Goal: Task Accomplishment & Management: Use online tool/utility

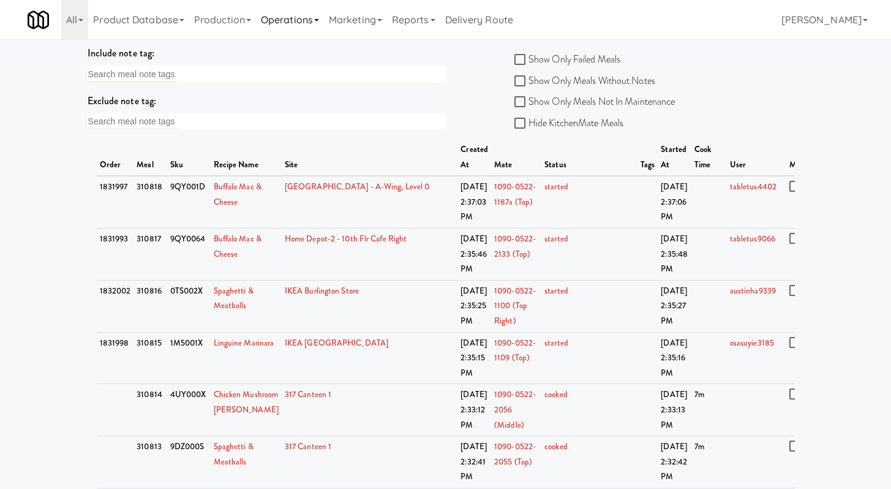
click at [304, 18] on link "Operations" at bounding box center [290, 19] width 68 height 39
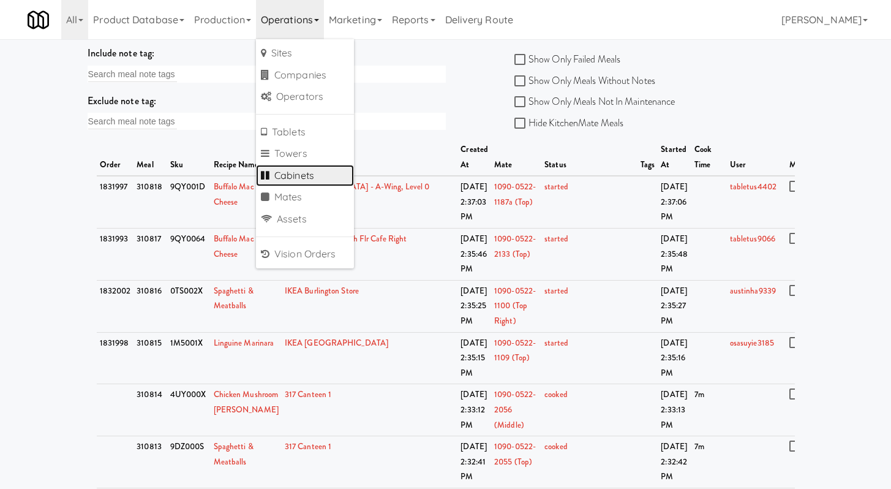
click at [292, 175] on link "Cabinets" at bounding box center [305, 176] width 98 height 22
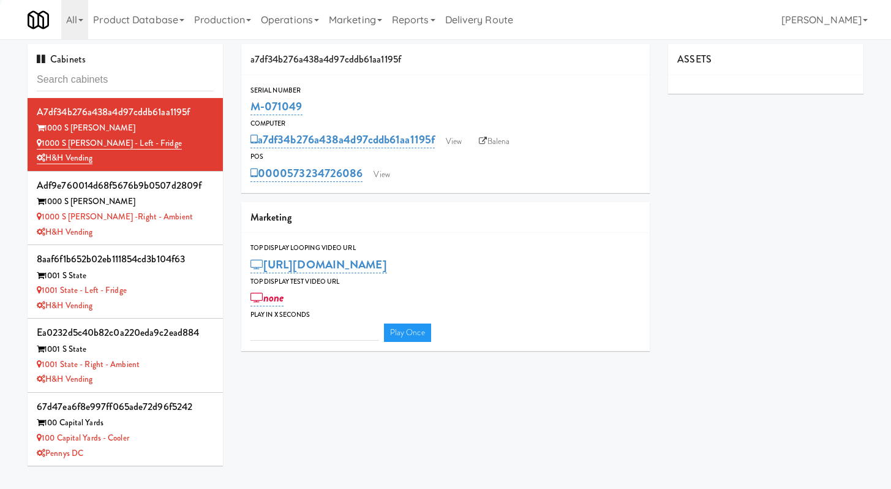
type input "3"
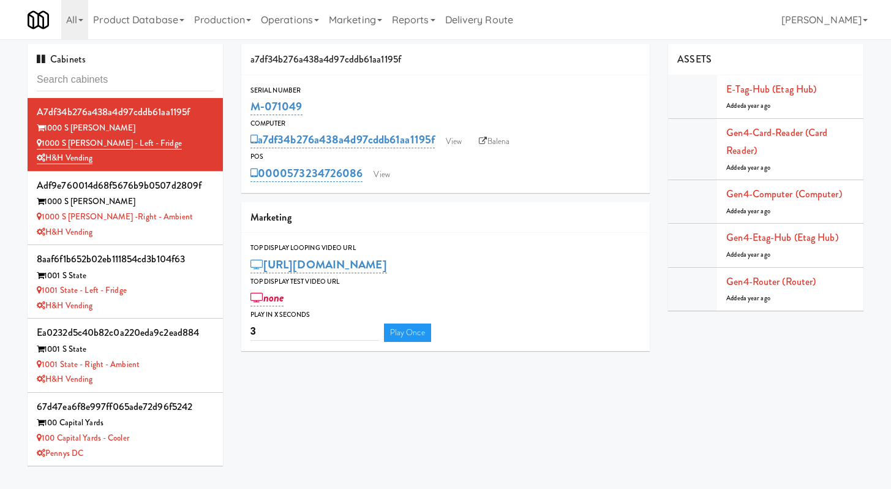
click at [133, 76] on input "text" at bounding box center [125, 80] width 177 height 23
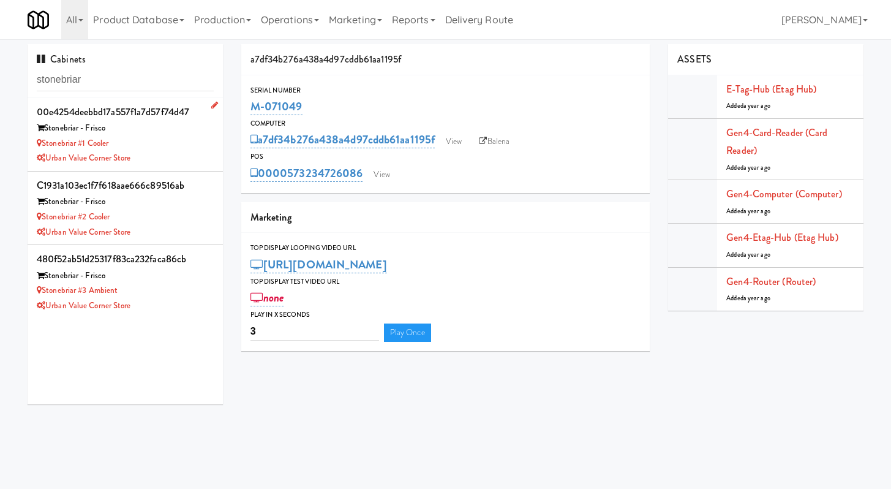
type input "stonebriar"
click at [170, 142] on div "Stonebriar #1 Cooler" at bounding box center [125, 143] width 177 height 15
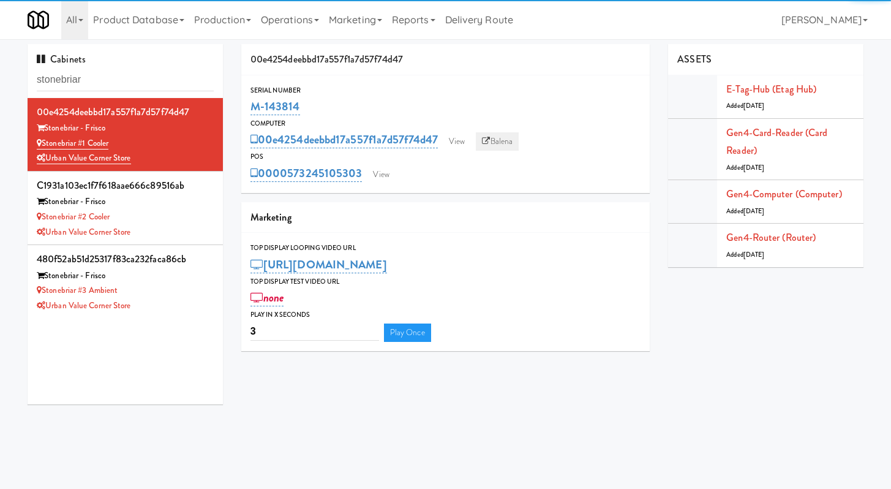
click at [498, 142] on link "Balena" at bounding box center [497, 141] width 43 height 18
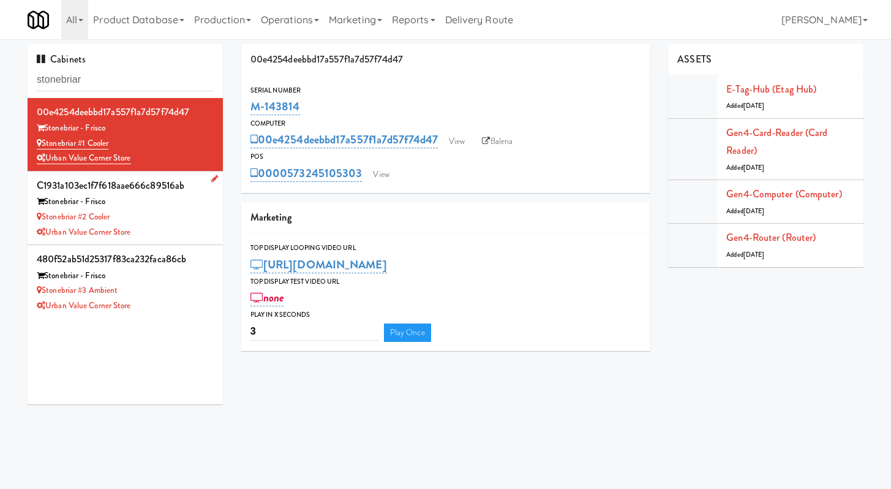
click at [198, 198] on div "Stonebriar - Frisco" at bounding box center [125, 201] width 177 height 15
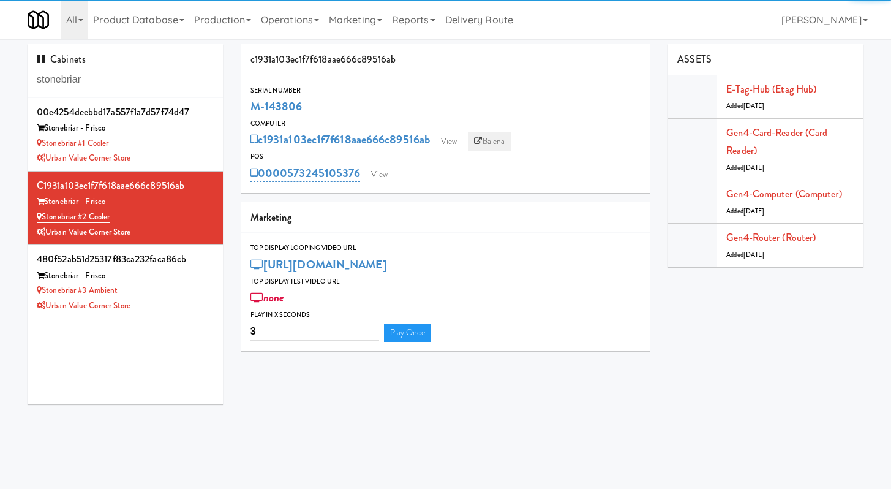
click at [500, 143] on link "Balena" at bounding box center [489, 141] width 43 height 18
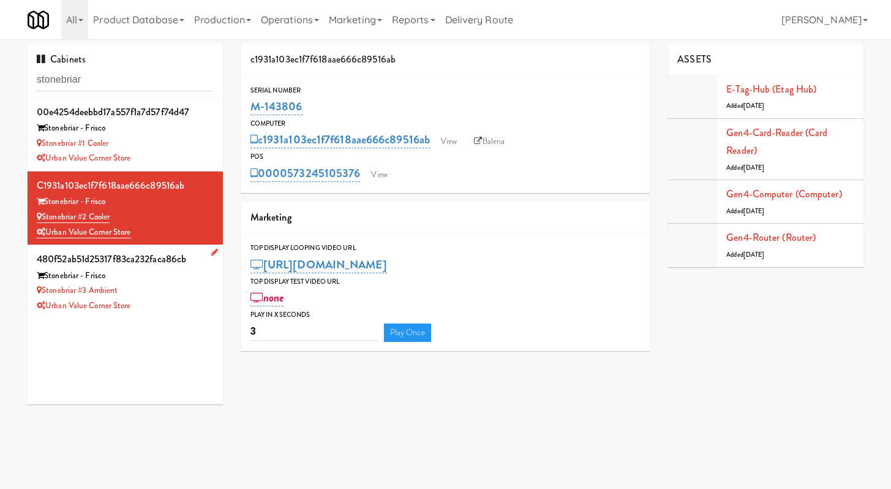
click at [193, 317] on li "480f52ab51d25317f83ca232faca86cb Stonebriar - Frisco Stonebriar #3 Ambient Urba…" at bounding box center [125, 281] width 195 height 73
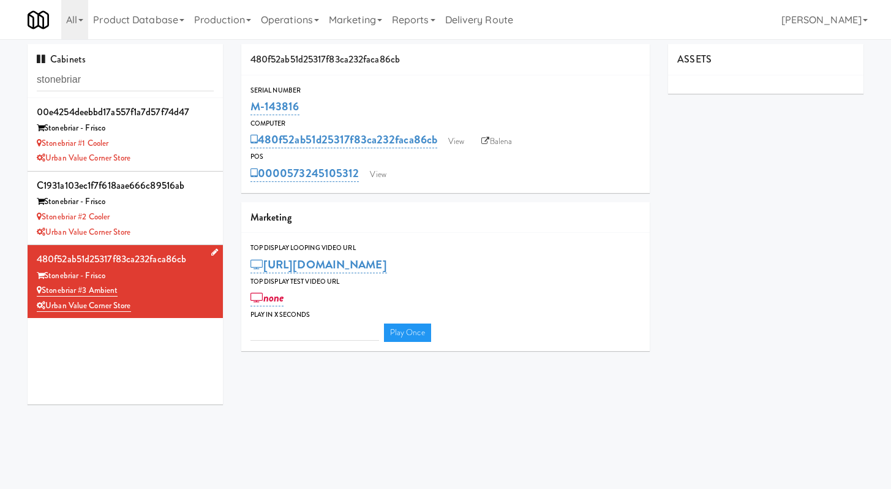
type input "3"
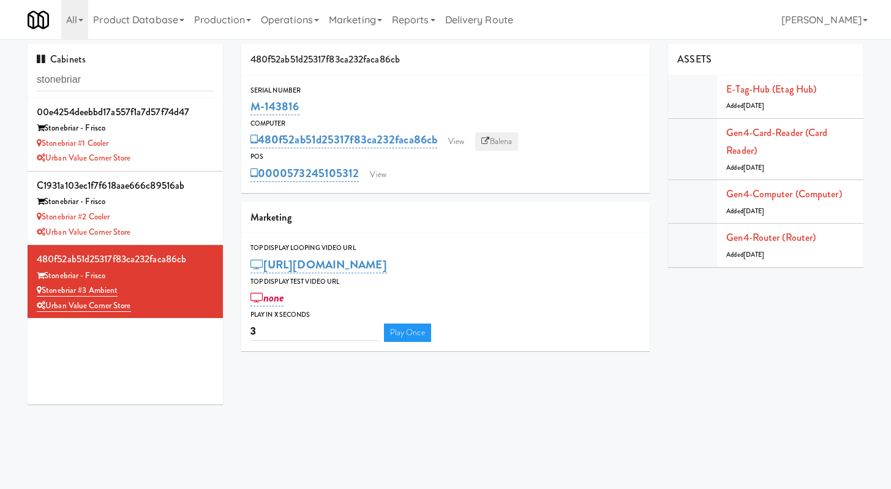
click at [492, 143] on link "Balena" at bounding box center [496, 141] width 43 height 18
click at [184, 153] on div "Urban Value Corner Store" at bounding box center [125, 158] width 177 height 15
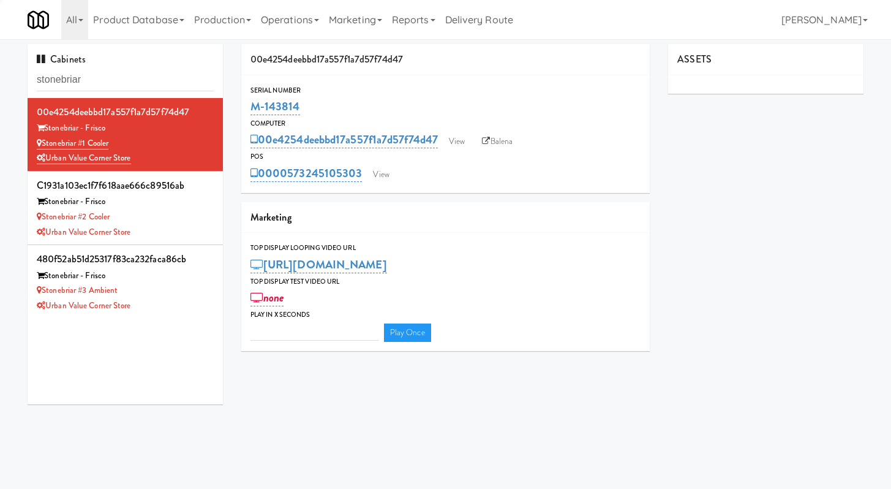
type input "3"
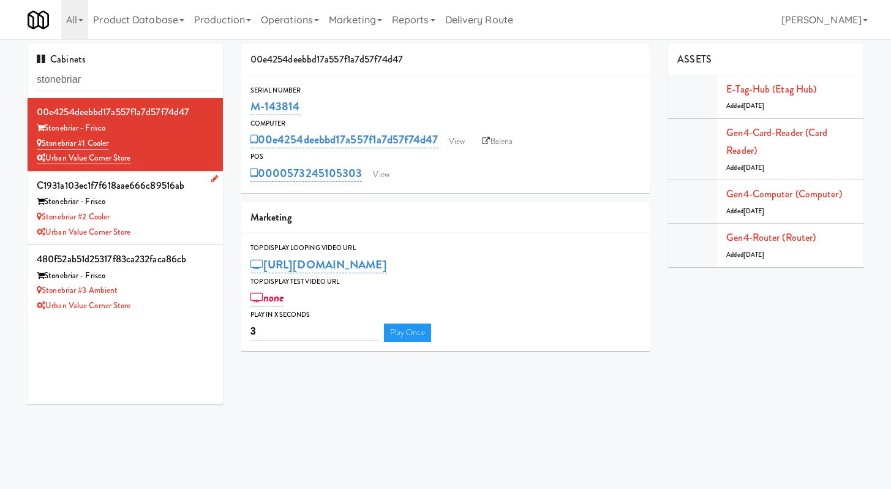
click at [178, 209] on div "Stonebriar - Frisco" at bounding box center [125, 201] width 177 height 15
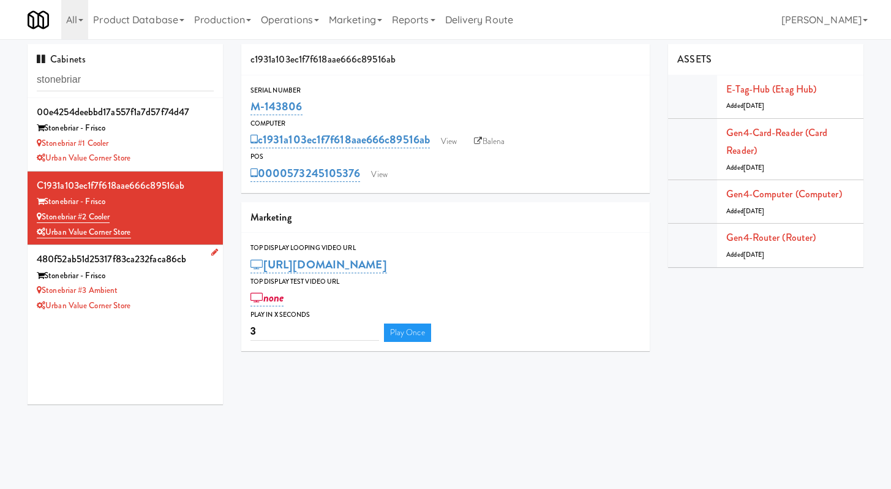
click at [169, 293] on div "Stonebriar #3 Ambient" at bounding box center [125, 290] width 177 height 15
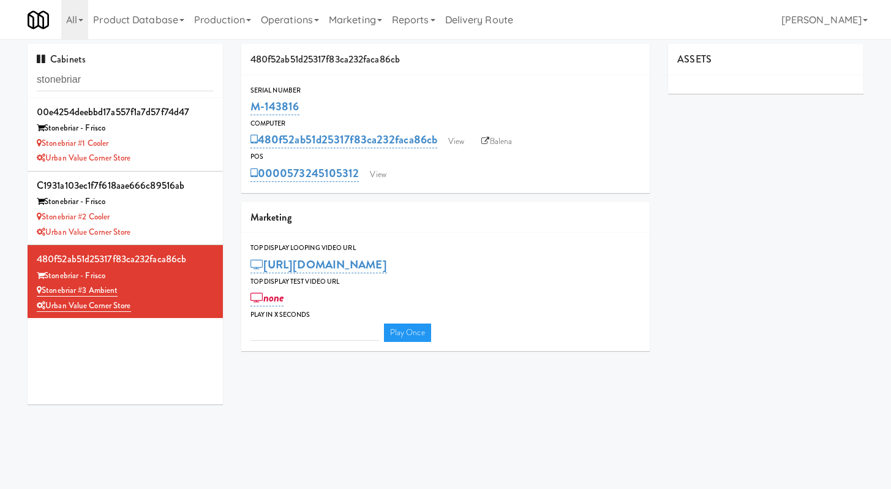
type input "3"
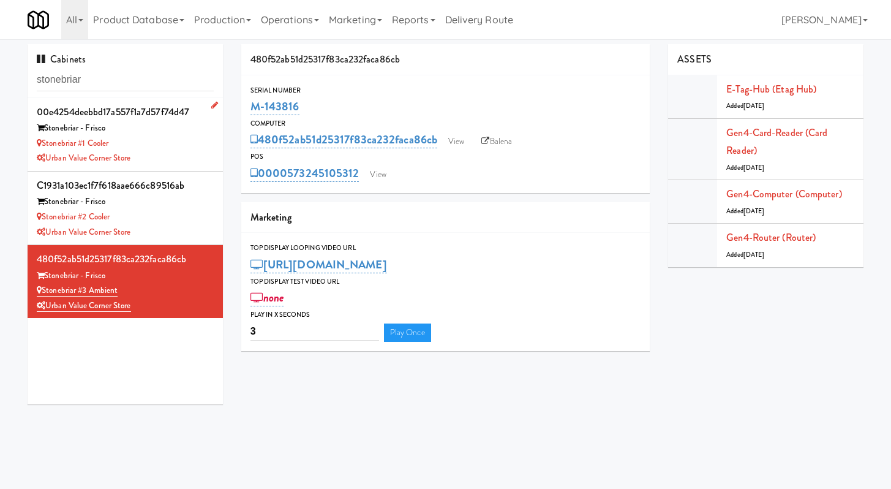
click at [189, 151] on div "Urban Value Corner Store" at bounding box center [125, 158] width 177 height 15
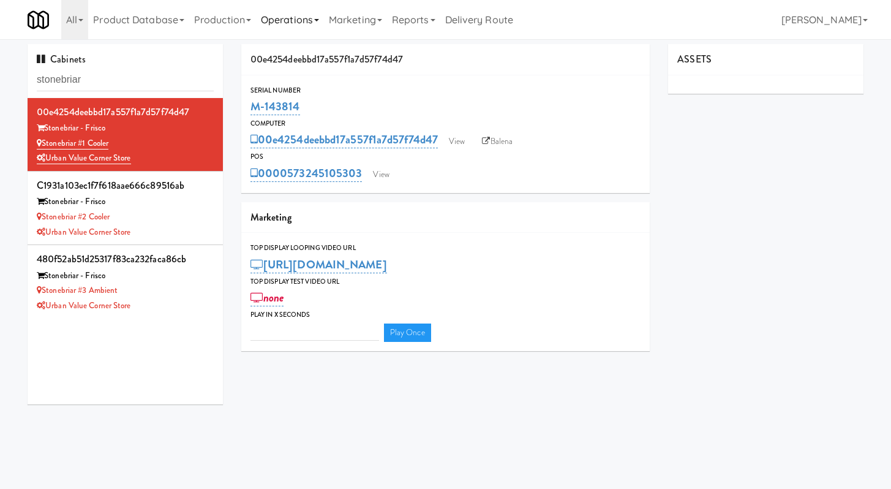
type input "3"
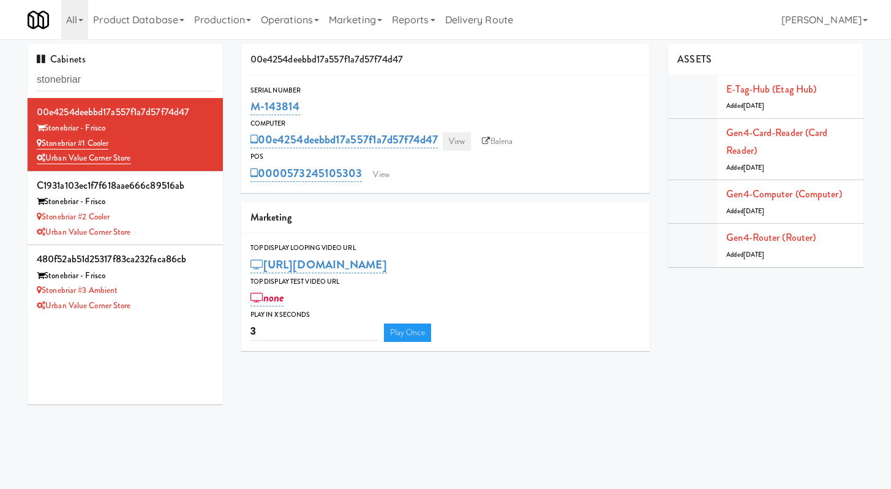
click at [466, 136] on link "View" at bounding box center [457, 141] width 28 height 18
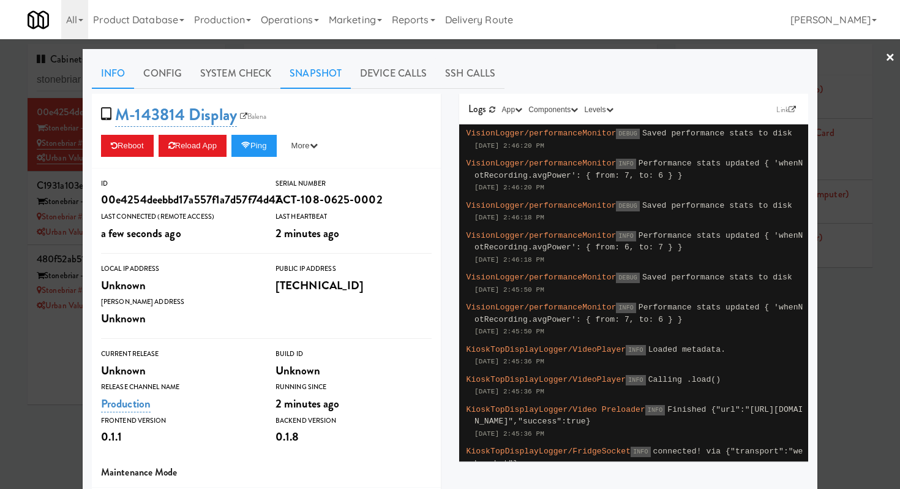
click at [305, 75] on link "Snapshot" at bounding box center [315, 73] width 70 height 31
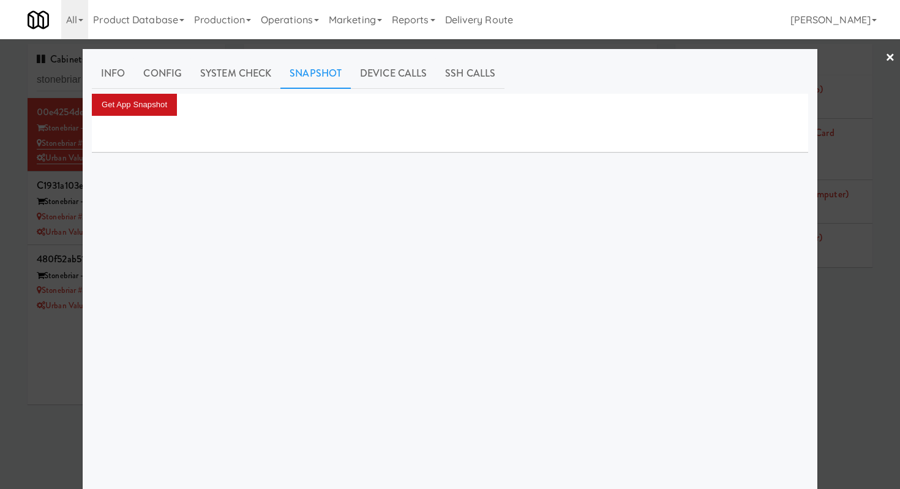
click at [154, 111] on button "Get App Snapshot" at bounding box center [134, 105] width 85 height 22
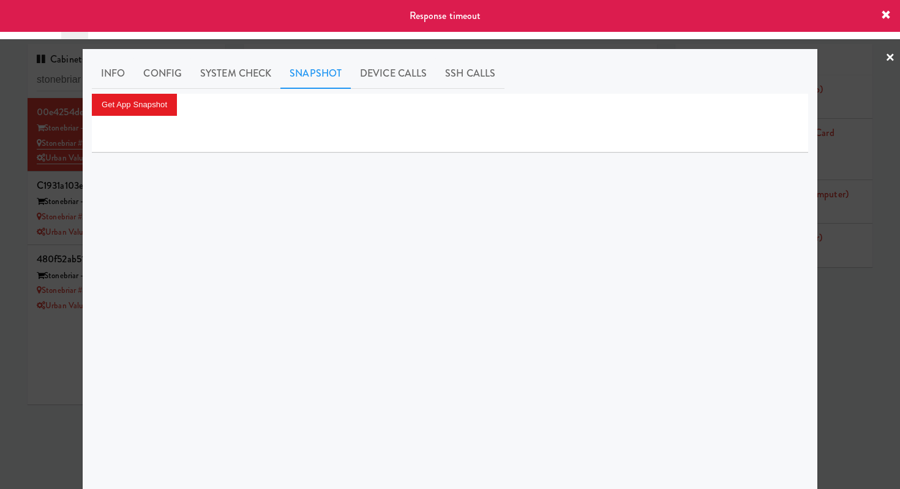
click at [885, 15] on icon at bounding box center [886, 15] width 10 height 10
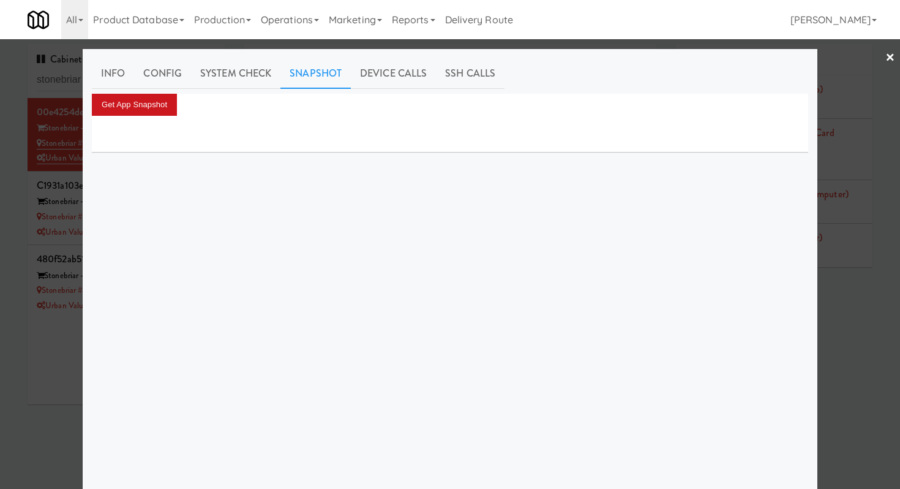
click at [146, 111] on button "Get App Snapshot" at bounding box center [134, 105] width 85 height 22
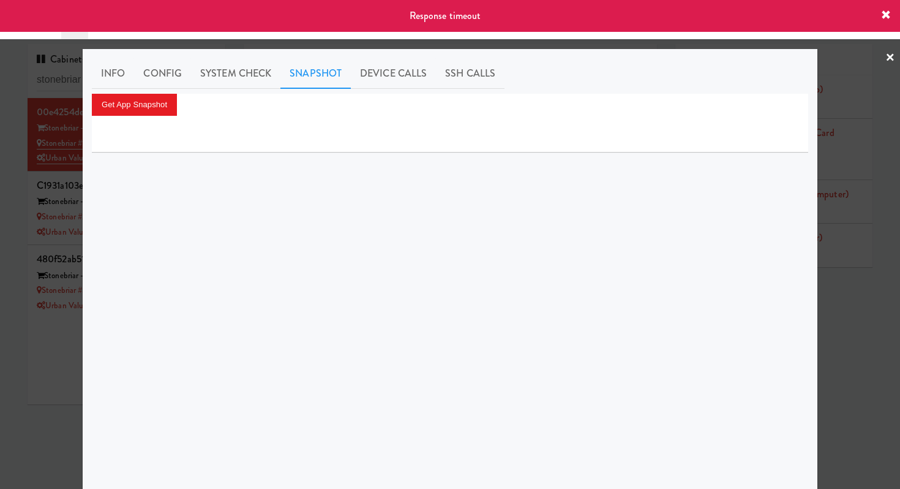
click at [882, 14] on icon at bounding box center [886, 15] width 10 height 10
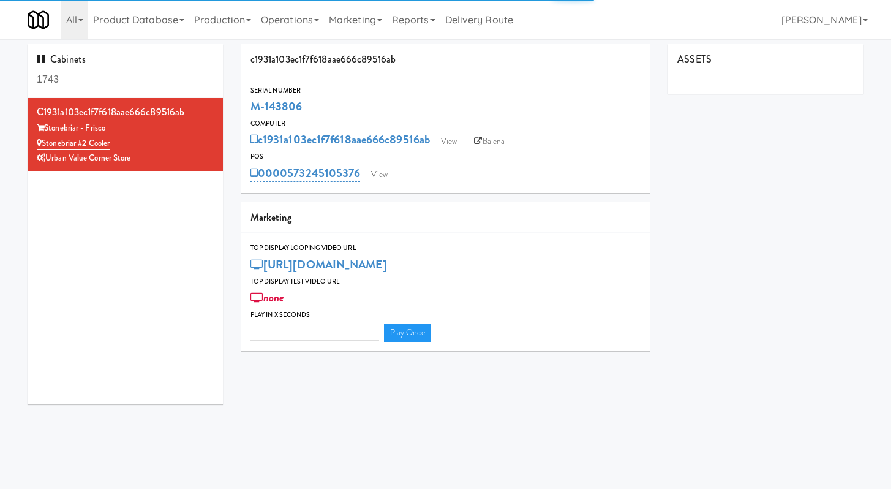
type input "3"
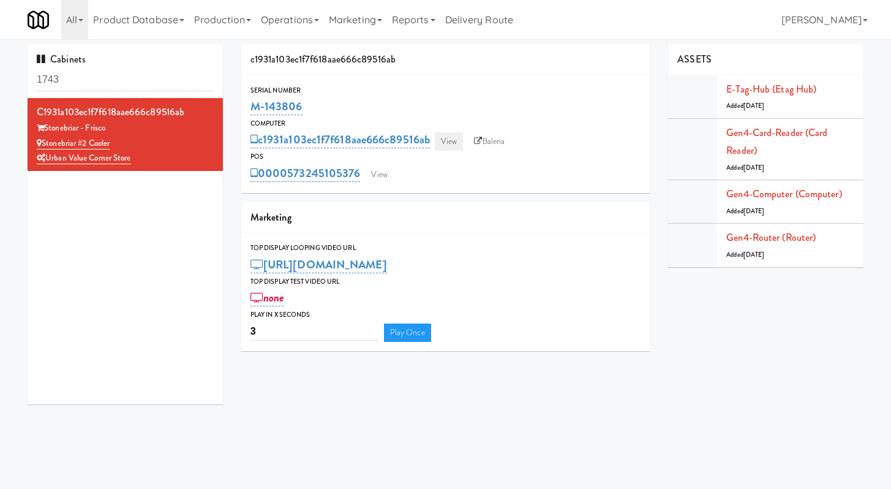
click at [450, 143] on link "View" at bounding box center [449, 141] width 28 height 18
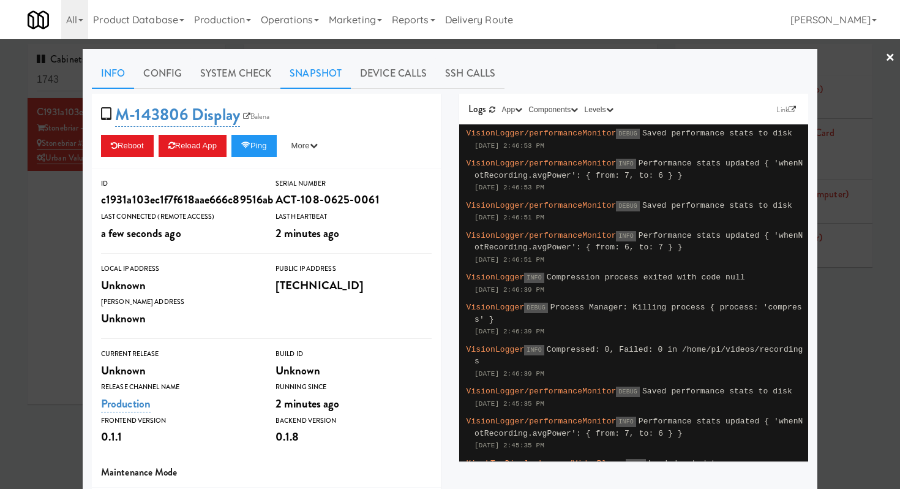
click at [310, 67] on link "Snapshot" at bounding box center [315, 73] width 70 height 31
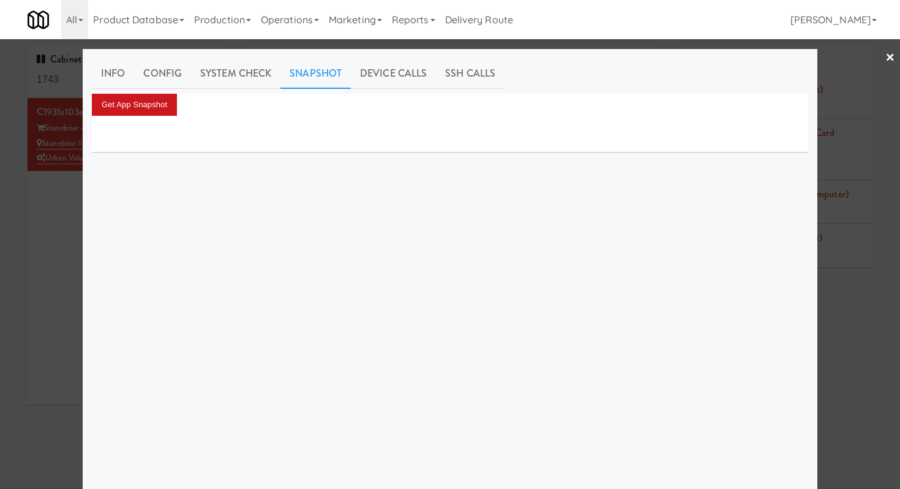
click at [148, 104] on button "Get App Snapshot" at bounding box center [134, 105] width 85 height 22
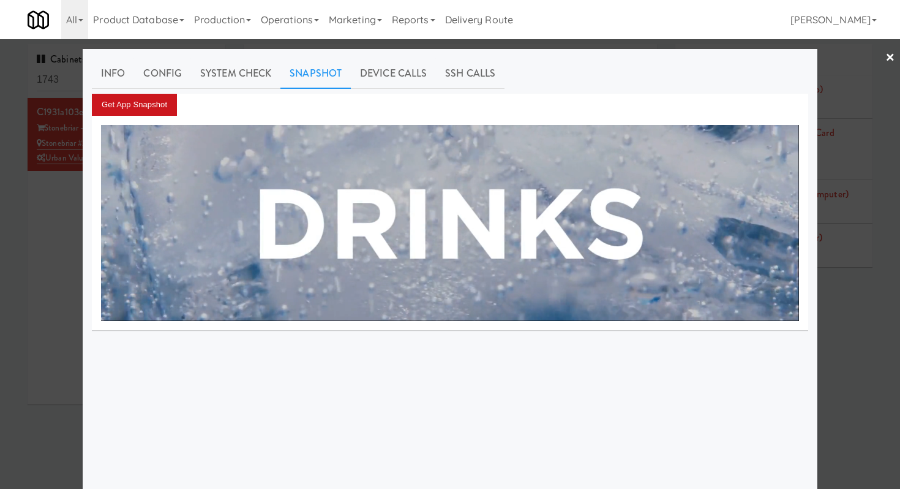
click at [124, 97] on button "Get App Snapshot" at bounding box center [134, 105] width 85 height 22
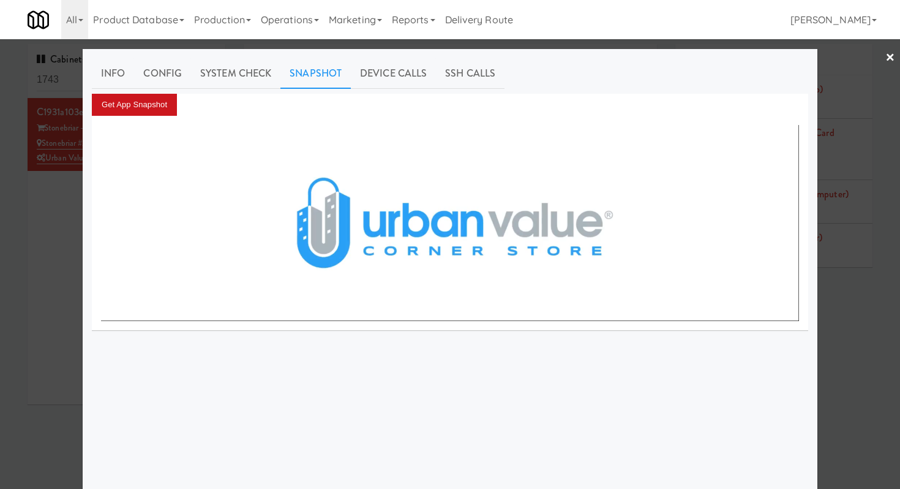
click at [145, 97] on button "Get App Snapshot" at bounding box center [134, 105] width 85 height 22
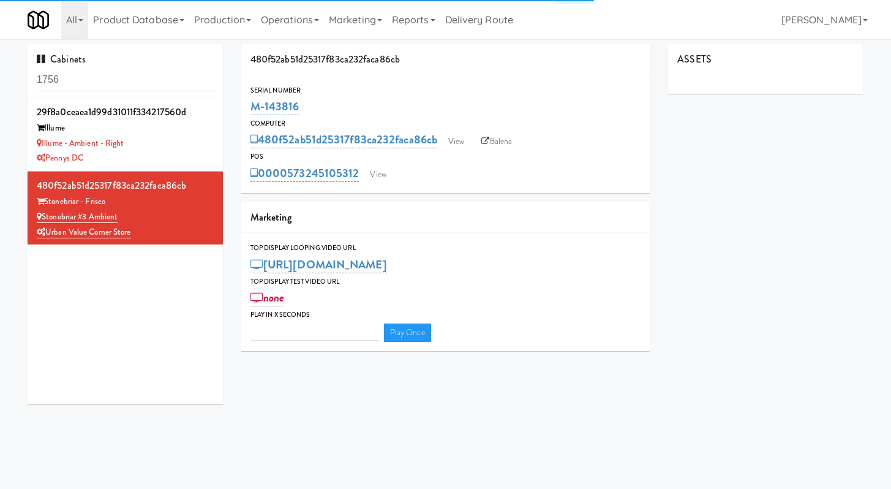
type input "3"
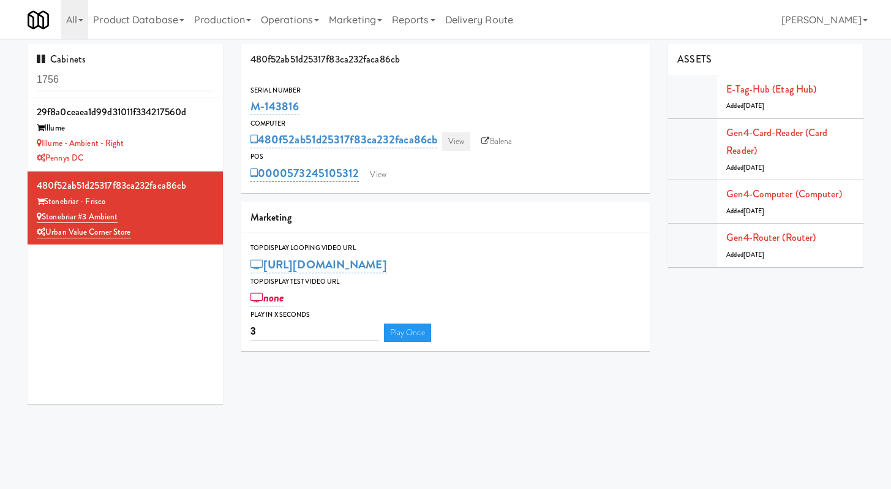
click at [462, 137] on link "View" at bounding box center [456, 141] width 28 height 18
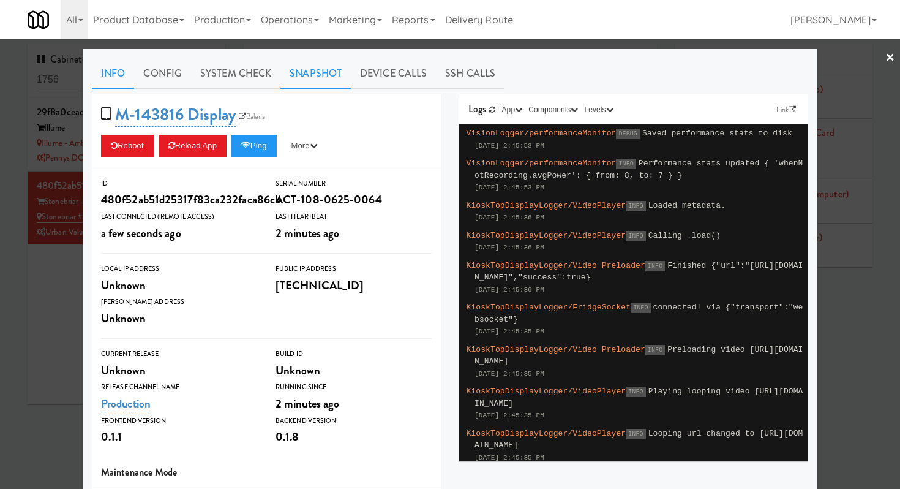
click at [313, 69] on link "Snapshot" at bounding box center [315, 73] width 70 height 31
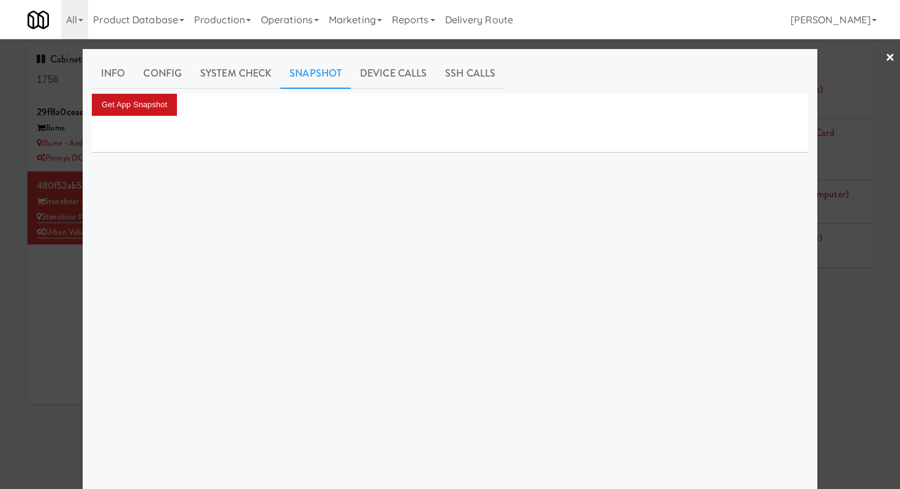
click at [156, 103] on button "Get App Snapshot" at bounding box center [134, 105] width 85 height 22
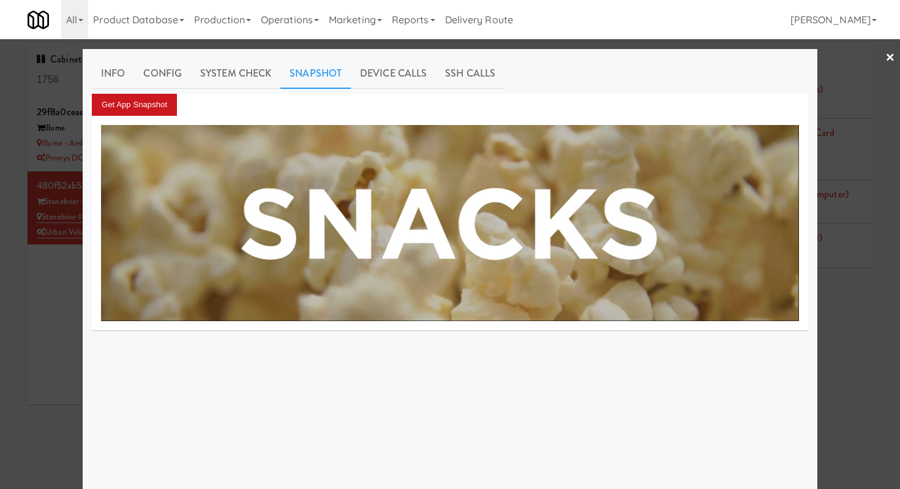
click at [144, 110] on button "Get App Snapshot" at bounding box center [134, 105] width 85 height 22
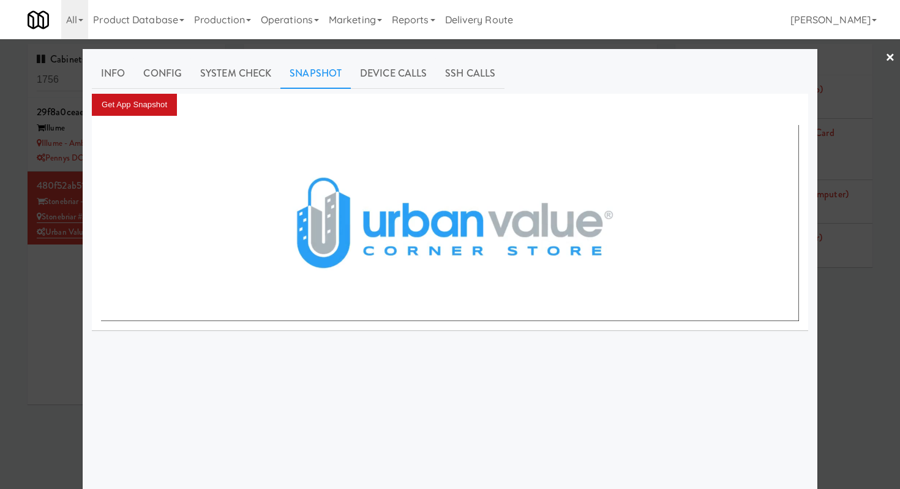
click at [134, 103] on button "Get App Snapshot" at bounding box center [134, 105] width 85 height 22
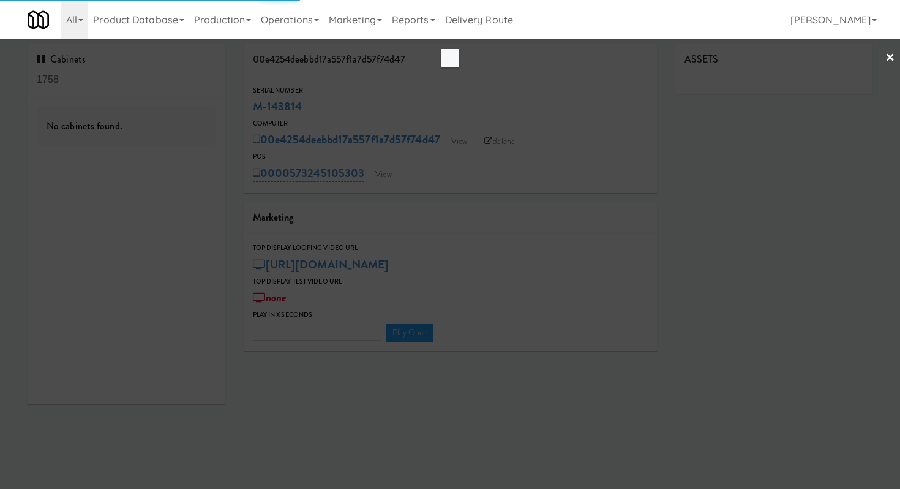
type input "3"
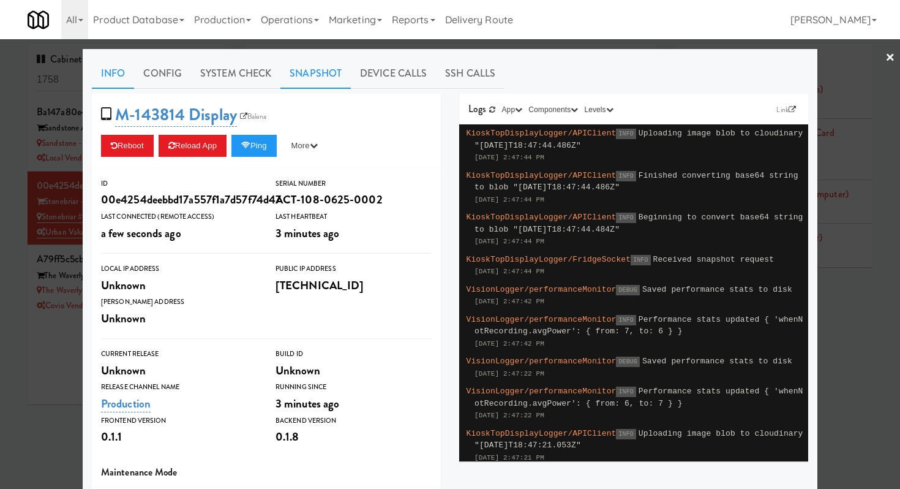
click at [289, 75] on link "Snapshot" at bounding box center [315, 73] width 70 height 31
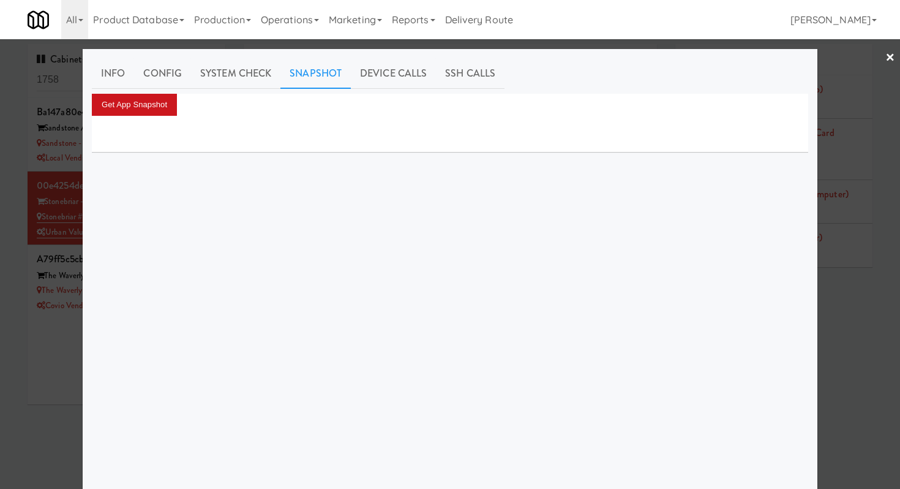
click at [145, 105] on button "Get App Snapshot" at bounding box center [134, 105] width 85 height 22
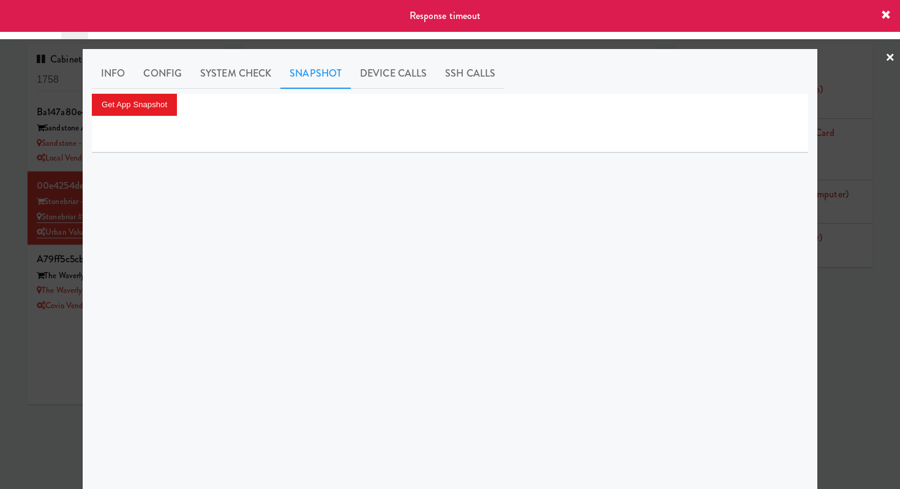
click at [886, 17] on icon at bounding box center [886, 15] width 10 height 10
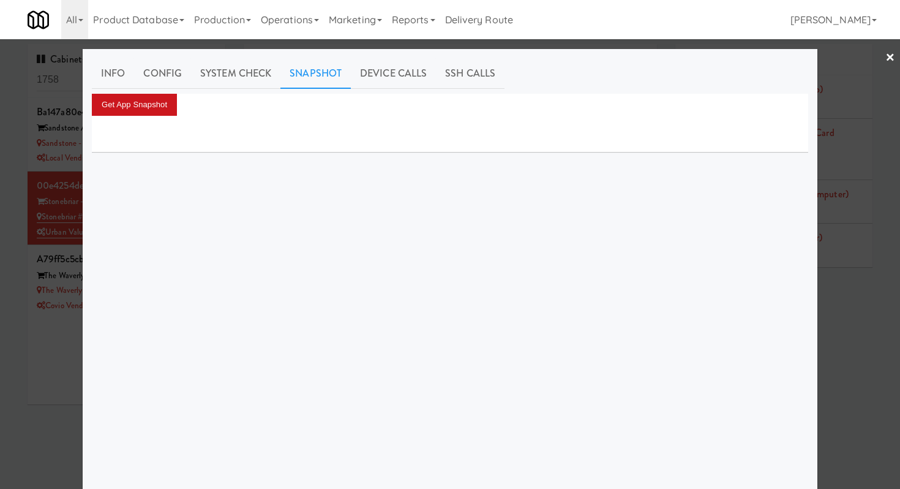
click at [124, 101] on button "Get App Snapshot" at bounding box center [134, 105] width 85 height 22
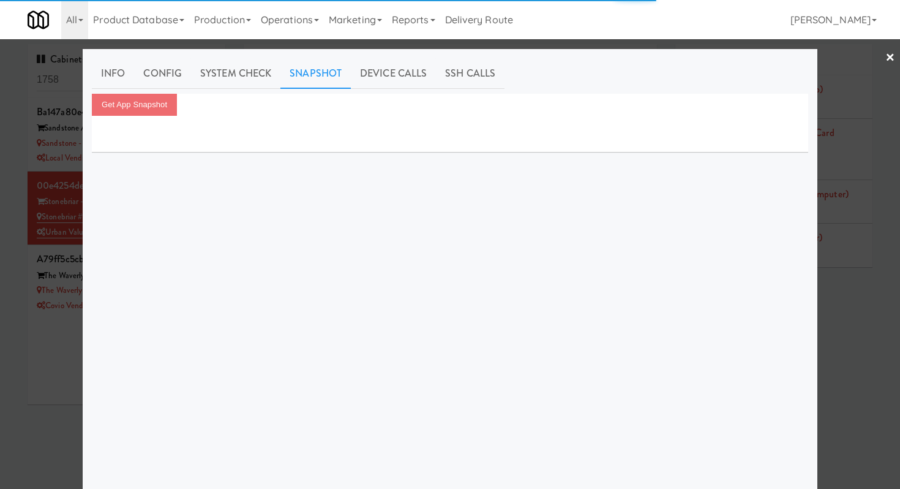
click at [885, 53] on link "×" at bounding box center [890, 58] width 10 height 38
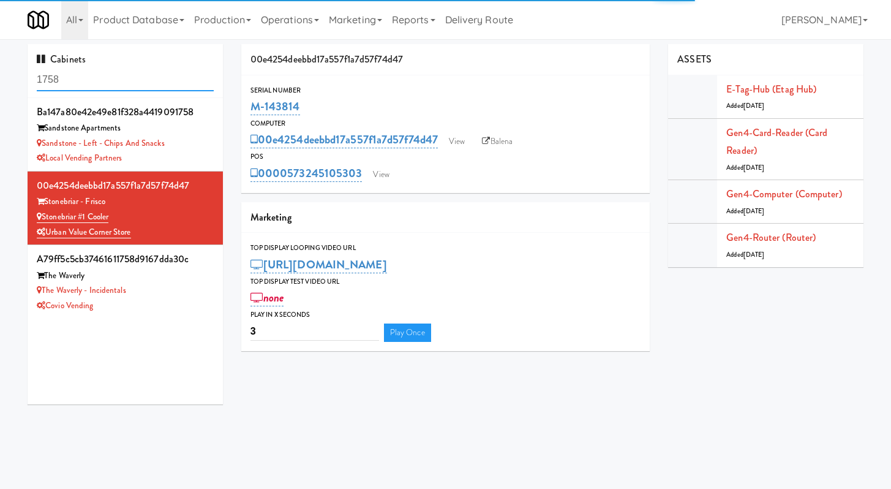
click at [176, 70] on input "1758" at bounding box center [125, 80] width 177 height 23
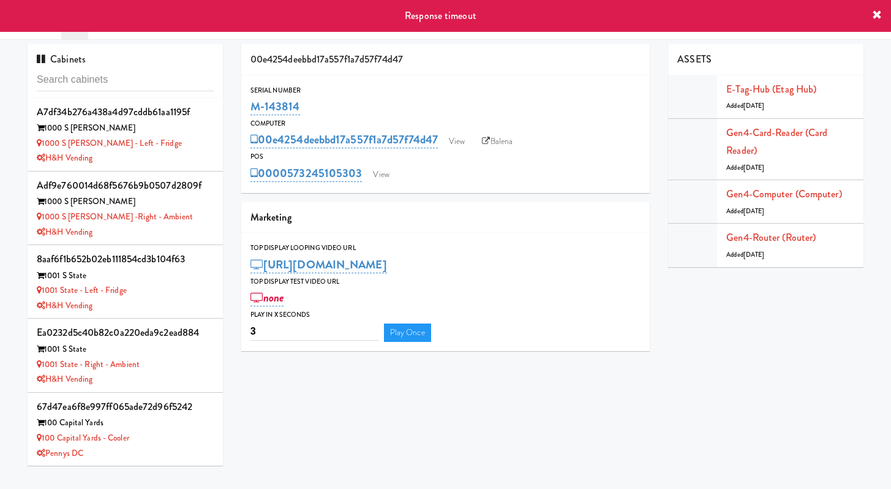
click at [146, 67] on div "Cabinets" at bounding box center [125, 71] width 195 height 54
click at [146, 77] on input "text" at bounding box center [125, 80] width 177 height 23
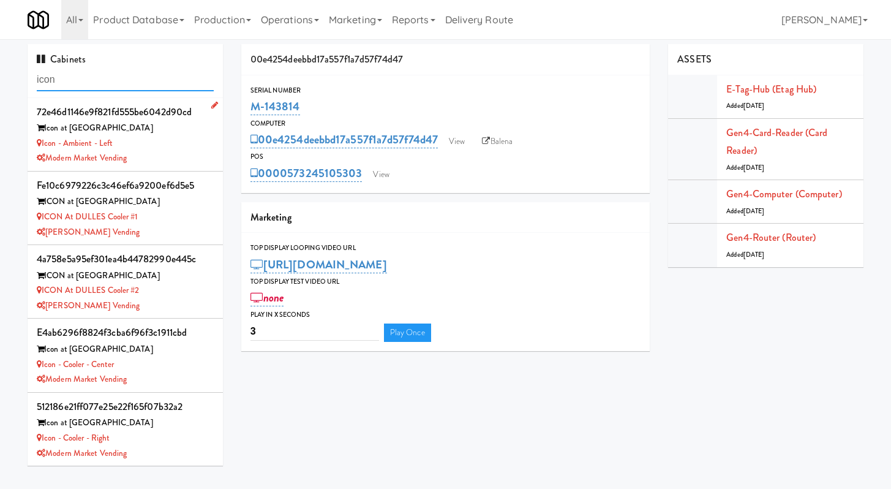
type input "icon"
click at [152, 135] on div "Icon at [GEOGRAPHIC_DATA]" at bounding box center [125, 128] width 177 height 15
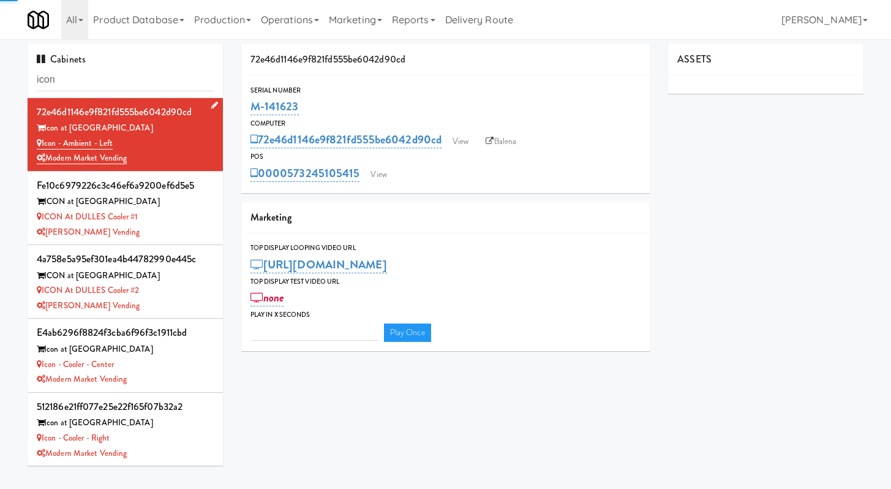
type input "3"
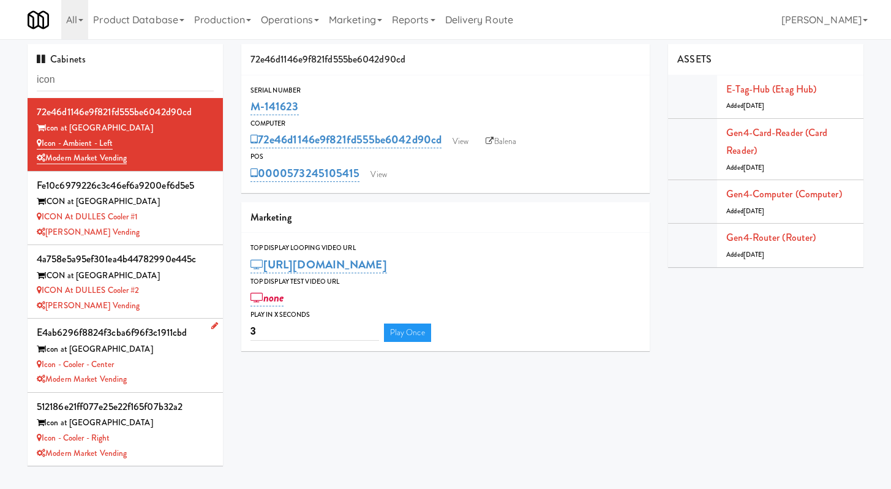
click at [154, 350] on div "Icon at [GEOGRAPHIC_DATA]" at bounding box center [125, 349] width 177 height 15
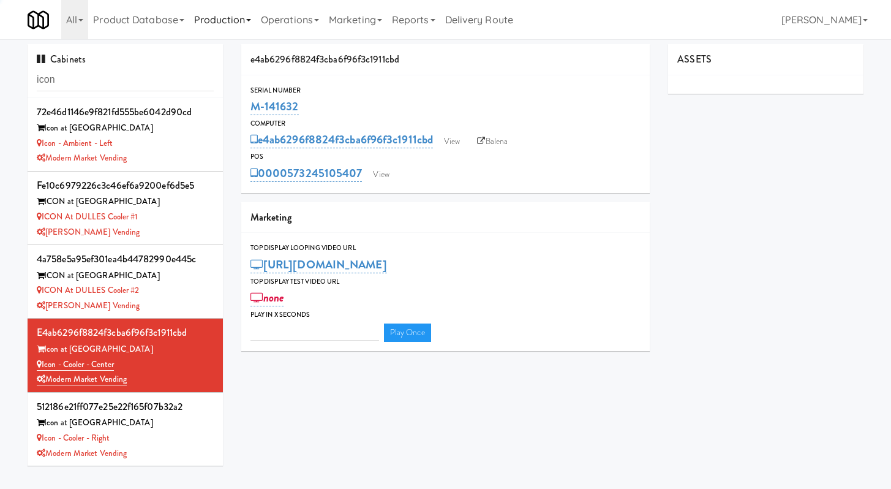
type input "3"
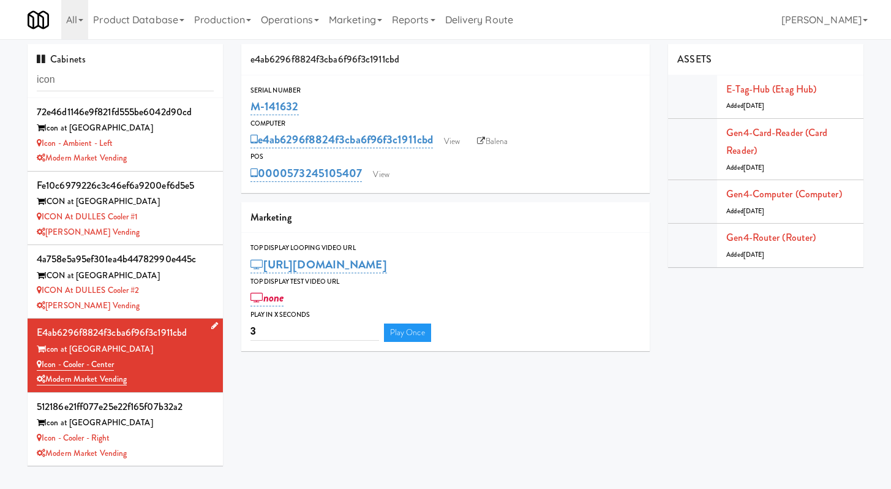
scroll to position [1, 0]
click at [158, 441] on div "Icon - Cooler - Right" at bounding box center [125, 437] width 177 height 15
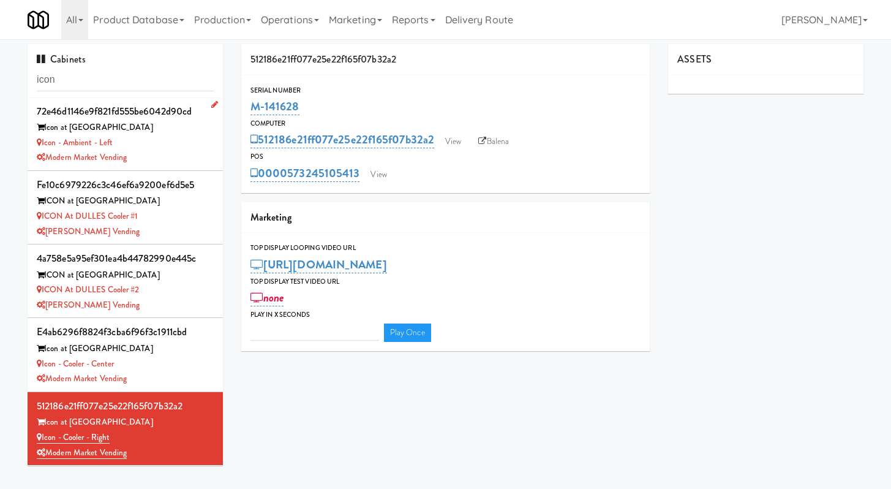
type input "3"
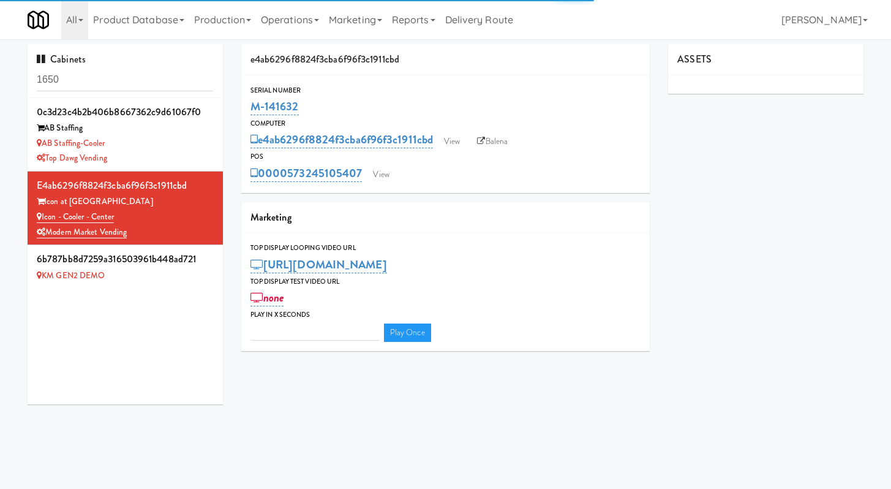
type input "3"
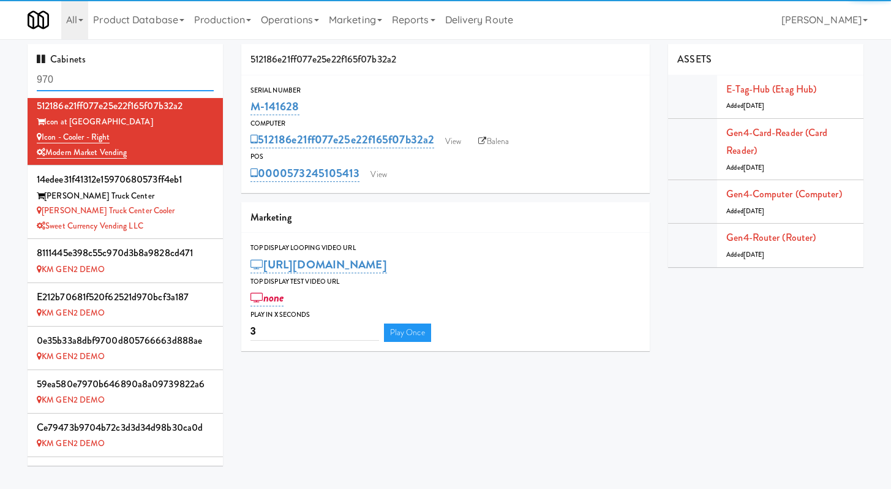
scroll to position [328, 0]
